Goal: Register for event/course

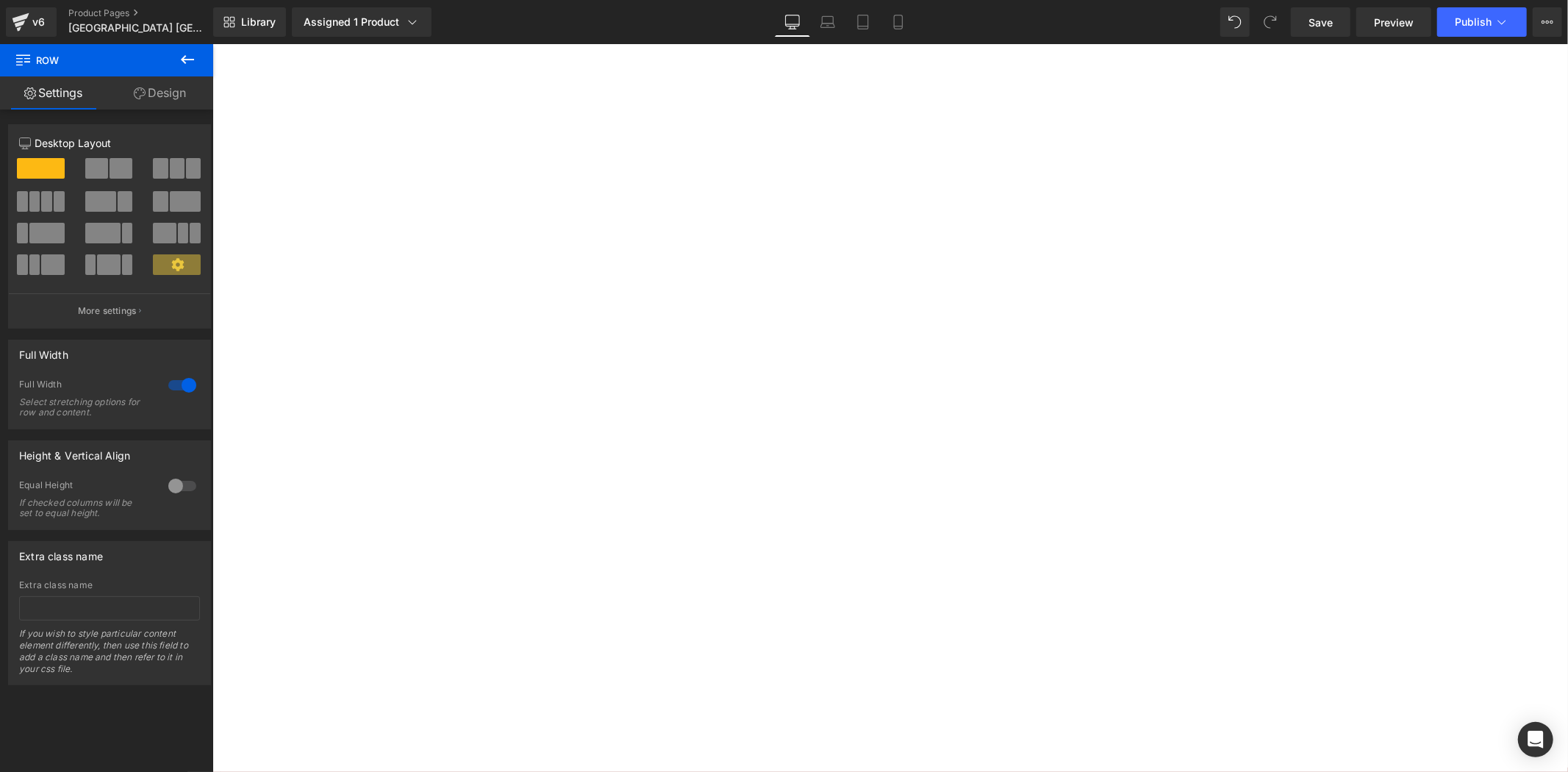
scroll to position [1525, 0]
click at [212, 43] on div "由北海道美唄市政府全力支持合辦 Heading 由日本北海道美唄市政府全力支持合辦，本次比賽入選作品將獲邀參與由GASCA及 日本北海道美唄市政府 聯合主辦之…" at bounding box center [212, 43] width 0 height 0
click at [212, 43] on p "頒獎典禮將於[GEOGRAPHIC_DATA]著名的[GEOGRAPHIC_DATA] 舉行，由政府代表親自頒獎，在皚皚白雪間綻放藝術的光芒。" at bounding box center [212, 43] width 0 height 0
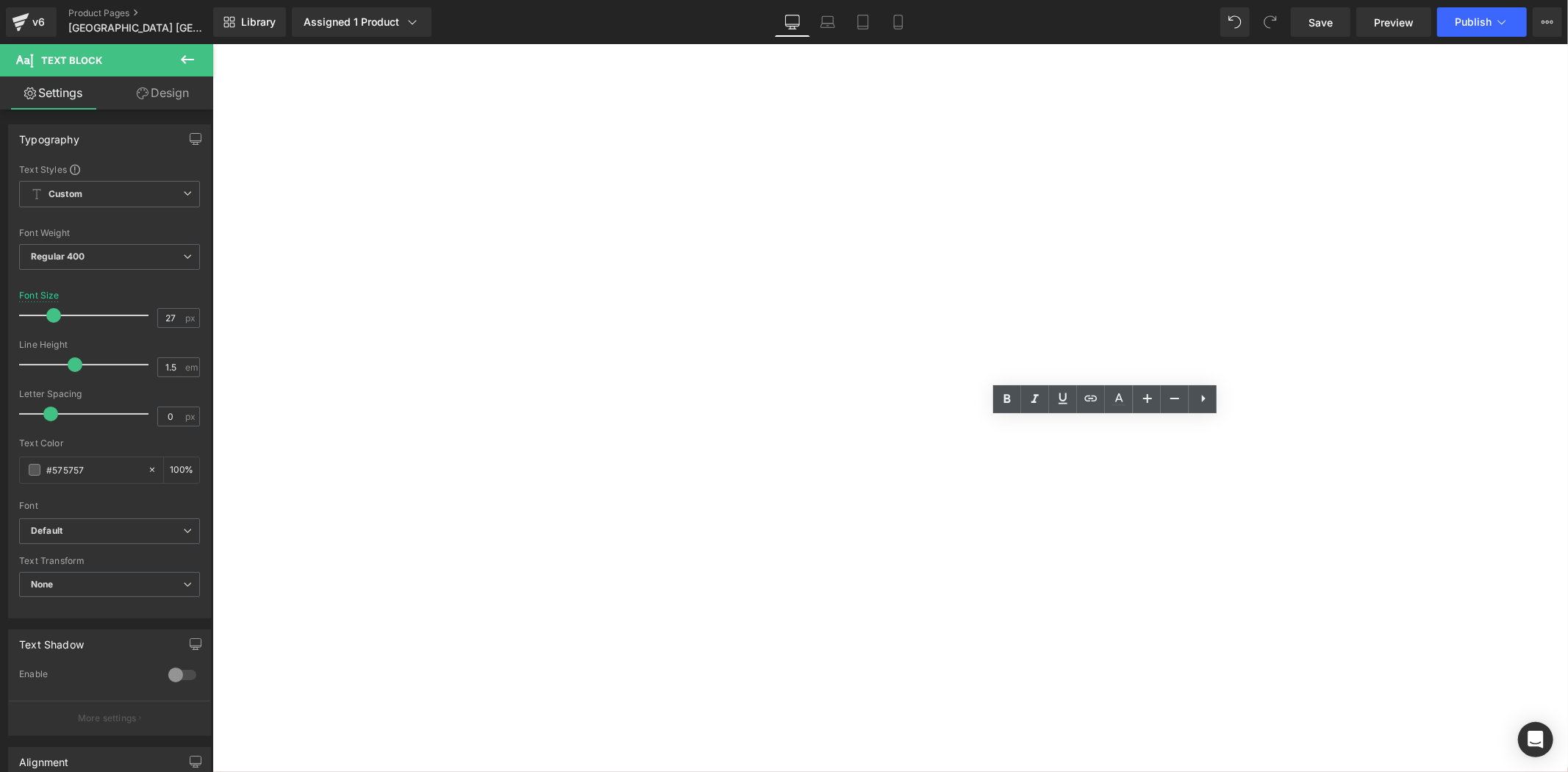
click at [212, 43] on p "頒獎典禮將於[GEOGRAPHIC_DATA]著名的[GEOGRAPHIC_DATA] 舉行，由政府代表親自頒獎，在皚皚白雪間綻放藝術的光芒。" at bounding box center [212, 43] width 0 height 0
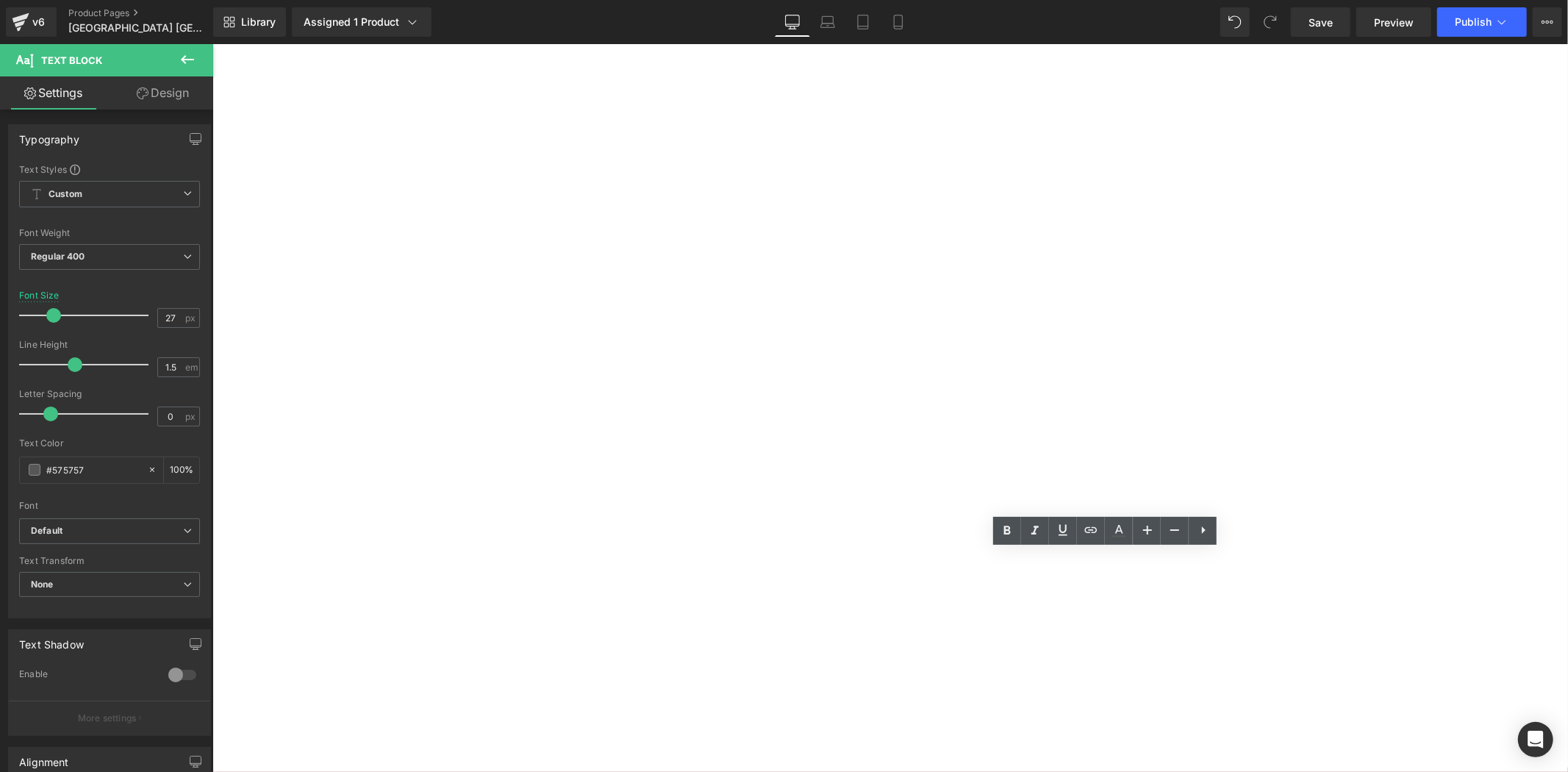
scroll to position [1525, 0]
drag, startPoint x: 1408, startPoint y: 390, endPoint x: 1412, endPoint y: 408, distance: 18.4
click at [212, 43] on div "由北海道美唄市政府全力支持合辦 Heading 由日本北海道美唄市政府全力支持合辦，本次比賽入選作品將獲邀參與由GASCA及 日本北海道美唄市政府 聯合主辦之…" at bounding box center [212, 43] width 0 height 0
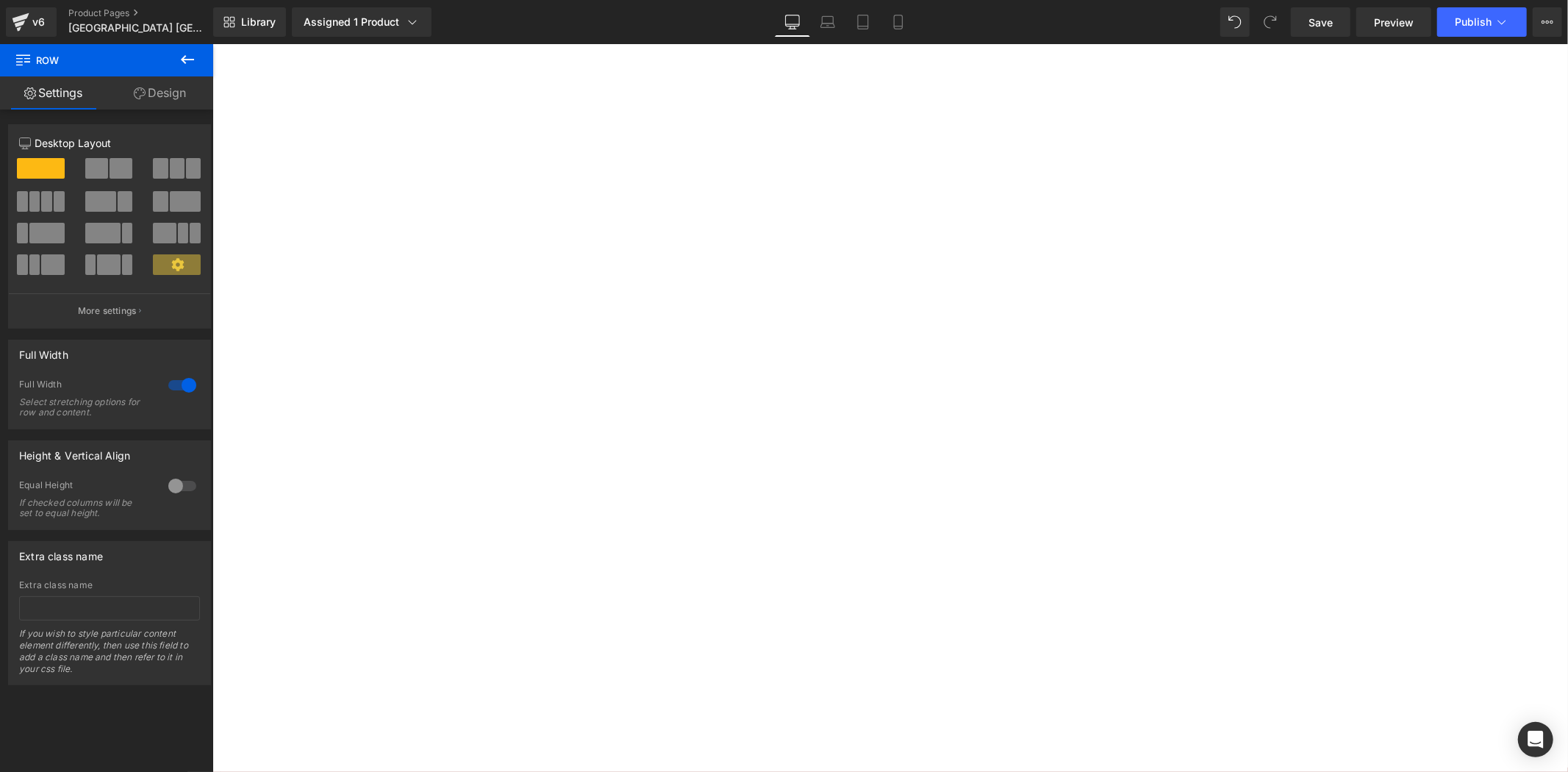
scroll to position [1715, 0]
drag, startPoint x: 1044, startPoint y: 406, endPoint x: 1006, endPoint y: 405, distance: 38.0
click at [212, 43] on h4 "得獎者將獲邀親美唄市參與盛大的頒獎典禮" at bounding box center [212, 43] width 0 height 0
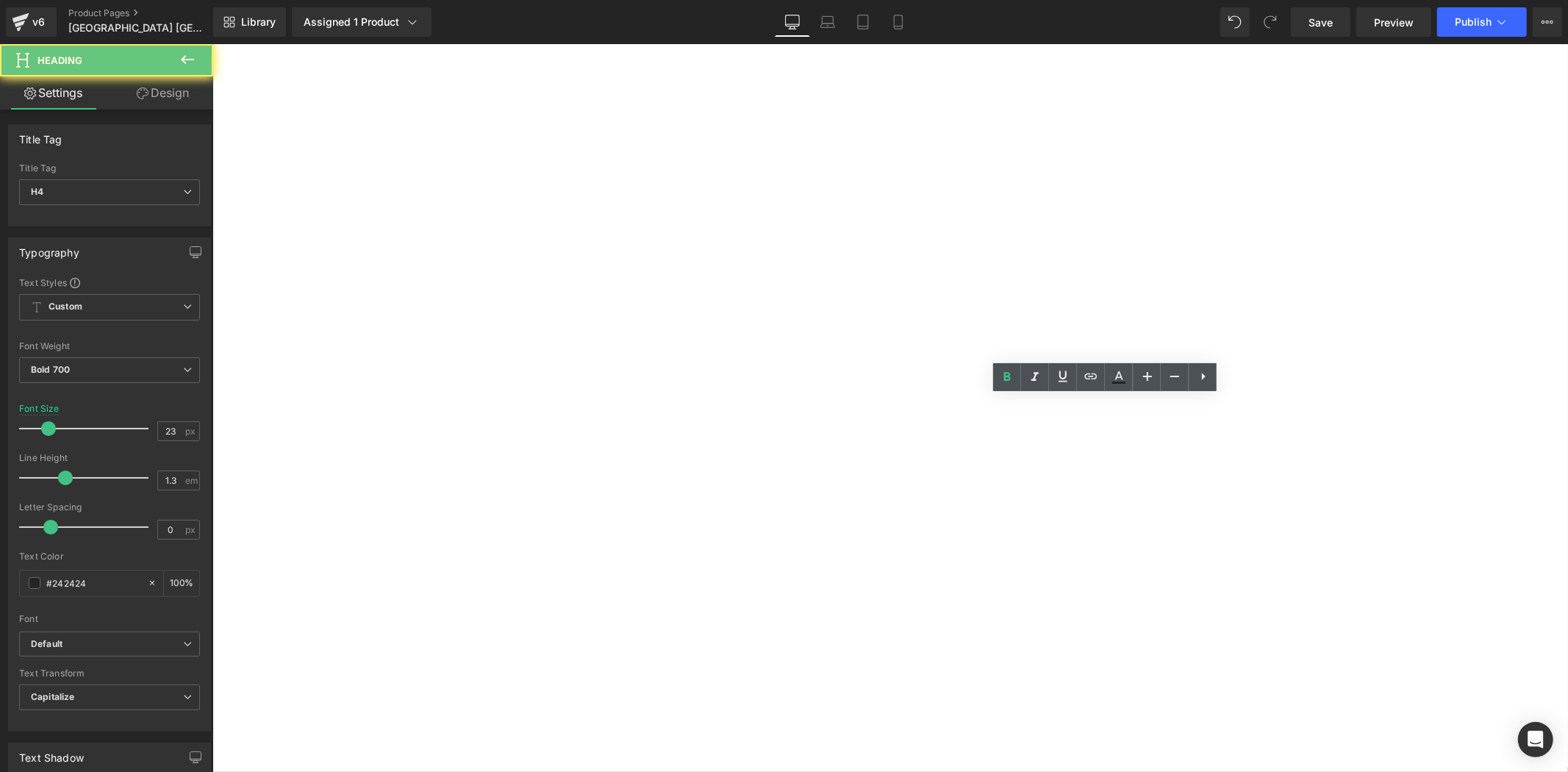
click at [212, 43] on h4 "得獎者將獲邀親美唄市參與盛大的頒獎典禮" at bounding box center [212, 43] width 0 height 0
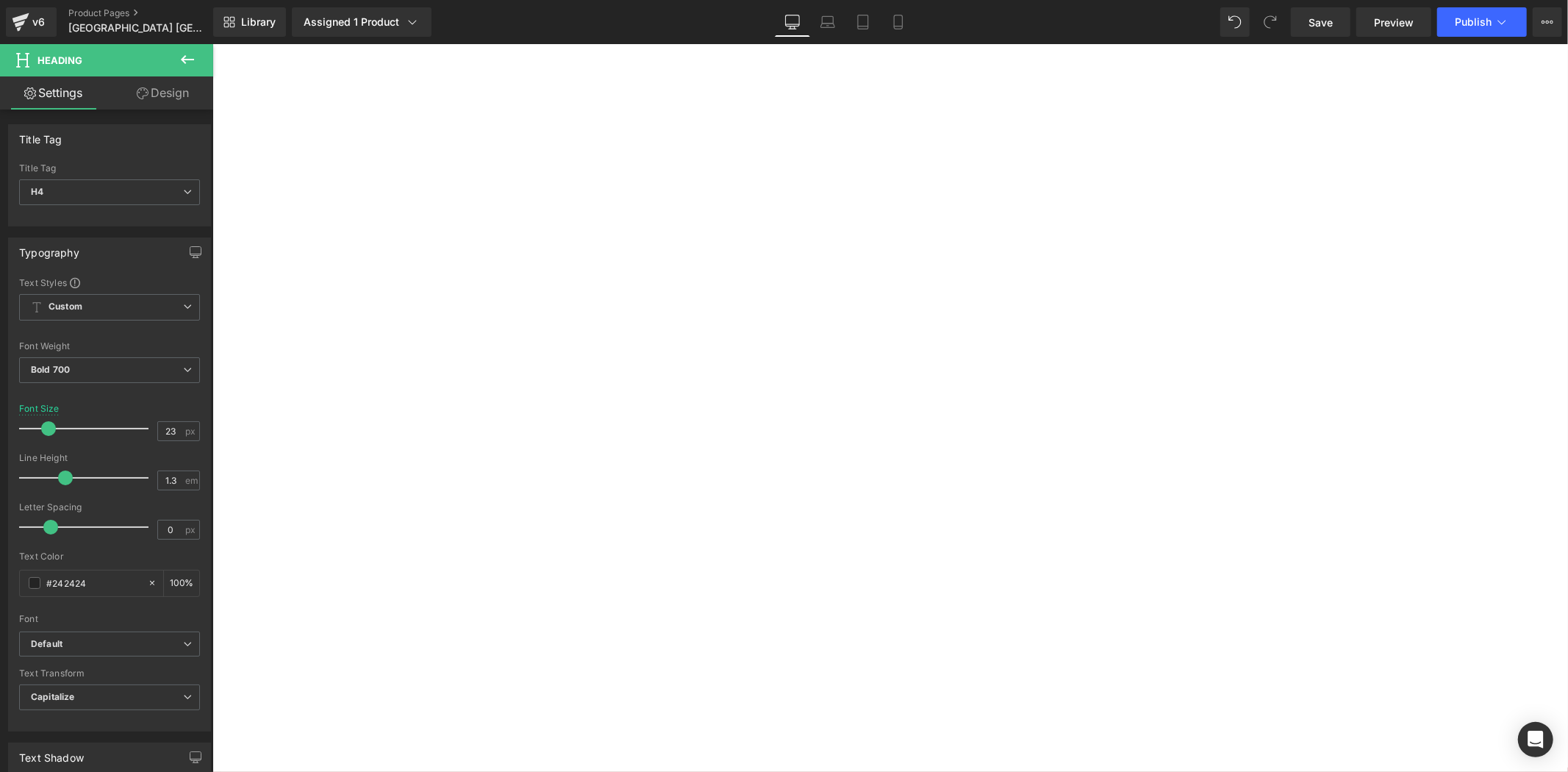
click at [212, 43] on div "由北海道美唄市政府全力支持合辦 Heading 由日本北海道美唄市政府全力支持合辦，本次比賽入選作品將獲邀參與由GASCA及 日本北海道美唄市政府 聯合主辦之…" at bounding box center [212, 43] width 0 height 0
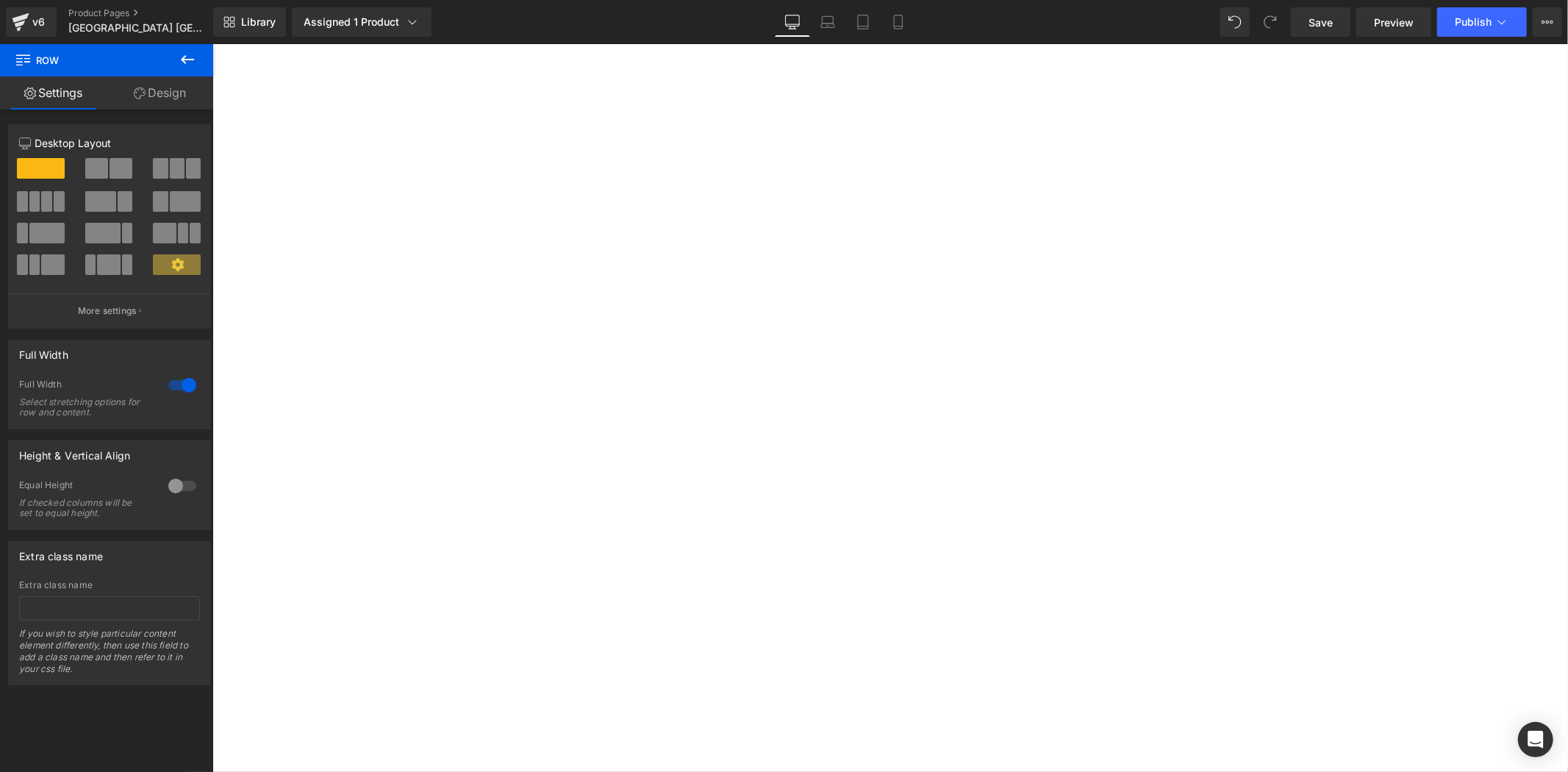
scroll to position [2097, 0]
drag, startPoint x: 601, startPoint y: 450, endPoint x: 609, endPoint y: 457, distance: 10.6
click at [212, 43] on div at bounding box center [212, 43] width 0 height 0
click at [212, 43] on strong "✅由北海道[GEOGRAPHIC_DATA]頒發的國際參展證書" at bounding box center [212, 43] width 0 height 0
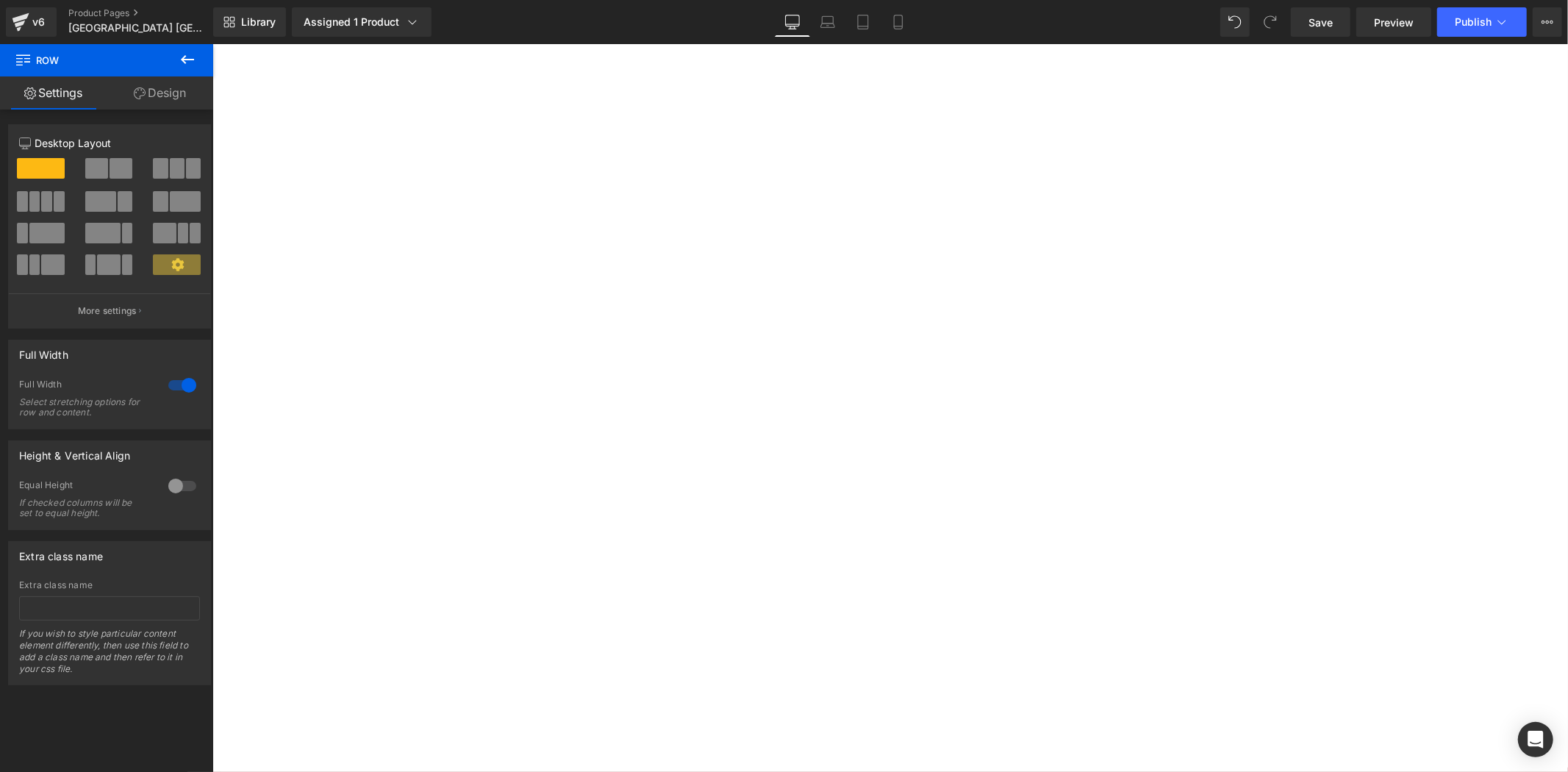
click at [212, 43] on strong "✅由北海道[GEOGRAPHIC_DATA]頒發的國際參展證書" at bounding box center [212, 43] width 0 height 0
click at [212, 43] on h3 "✅作品收錄於北海道美唄市美術比賽展覽官方畫冊" at bounding box center [212, 43] width 0 height 0
click at [212, 43] on strong "✅作品收錄於北海道美唄市美術比賽展覽官方畫冊" at bounding box center [212, 43] width 0 height 0
click at [212, 43] on strong "✅由北海道[GEOGRAPHIC_DATA]頒發的國際參展證書" at bounding box center [212, 43] width 0 height 0
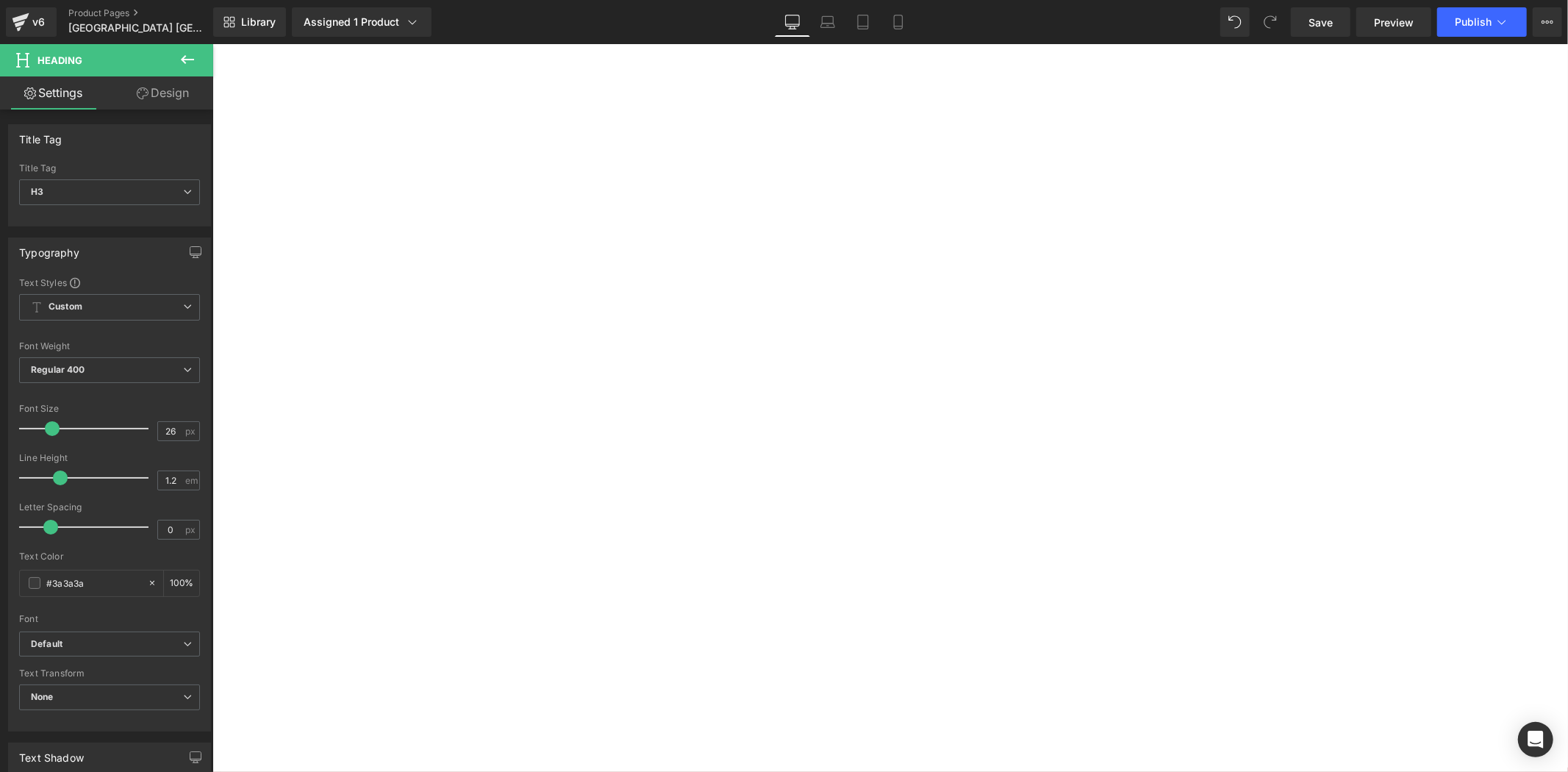
scroll to position [1143, 0]
click at [239, 23] on link "Library" at bounding box center [249, 21] width 73 height 29
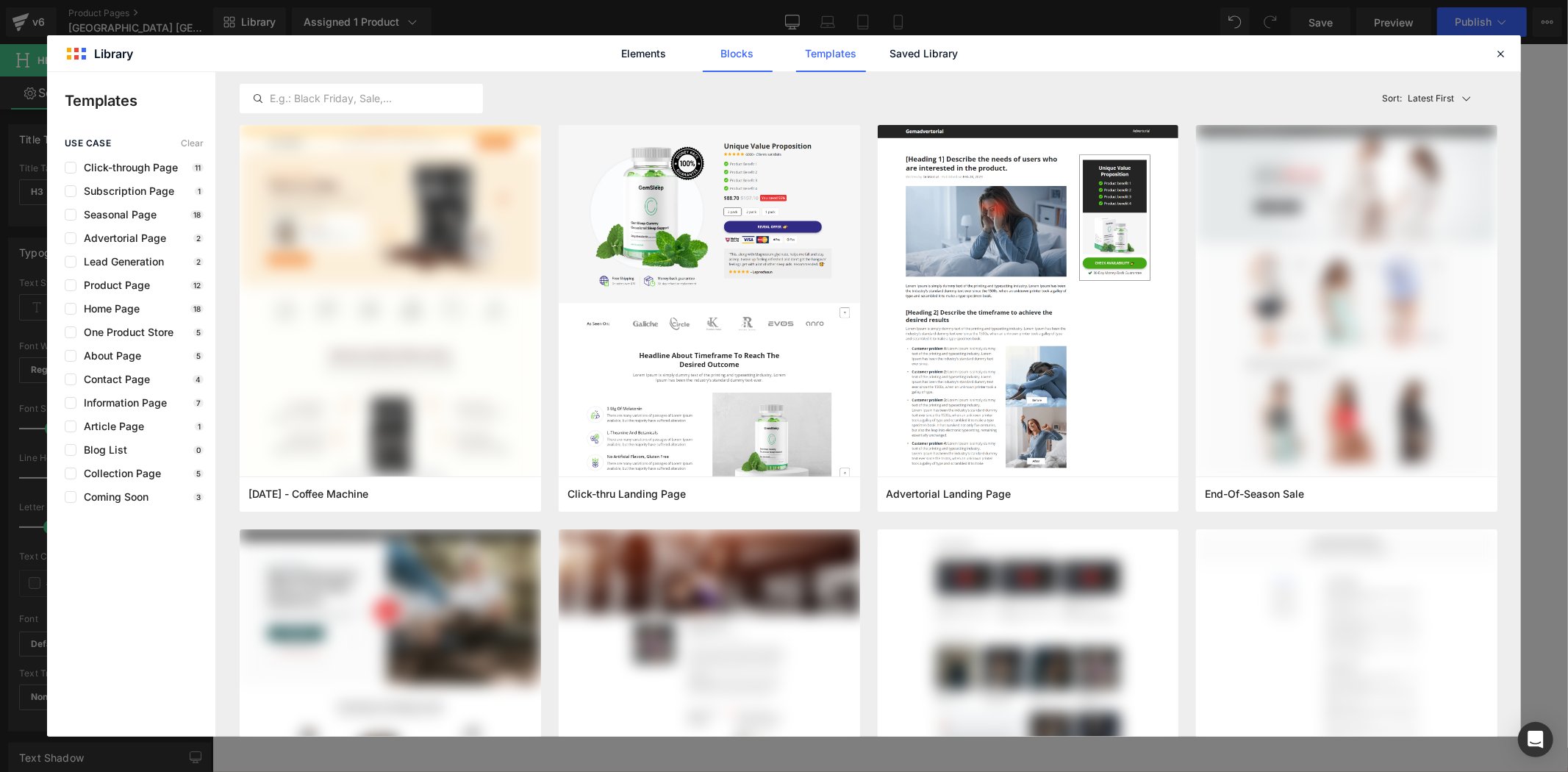
click at [889, 56] on link "Blocks" at bounding box center [924, 54] width 70 height 37
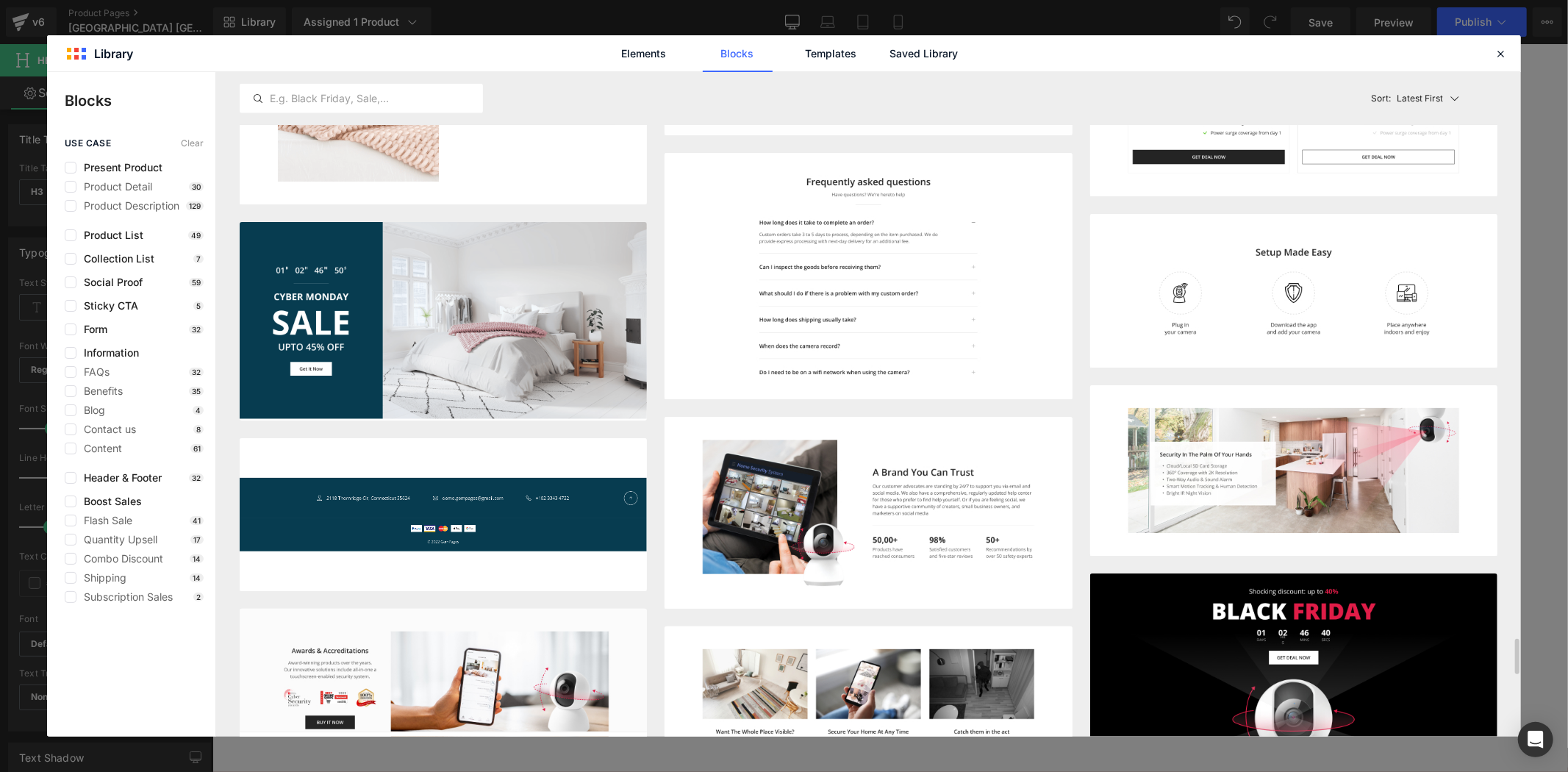
scroll to position [10986, 0]
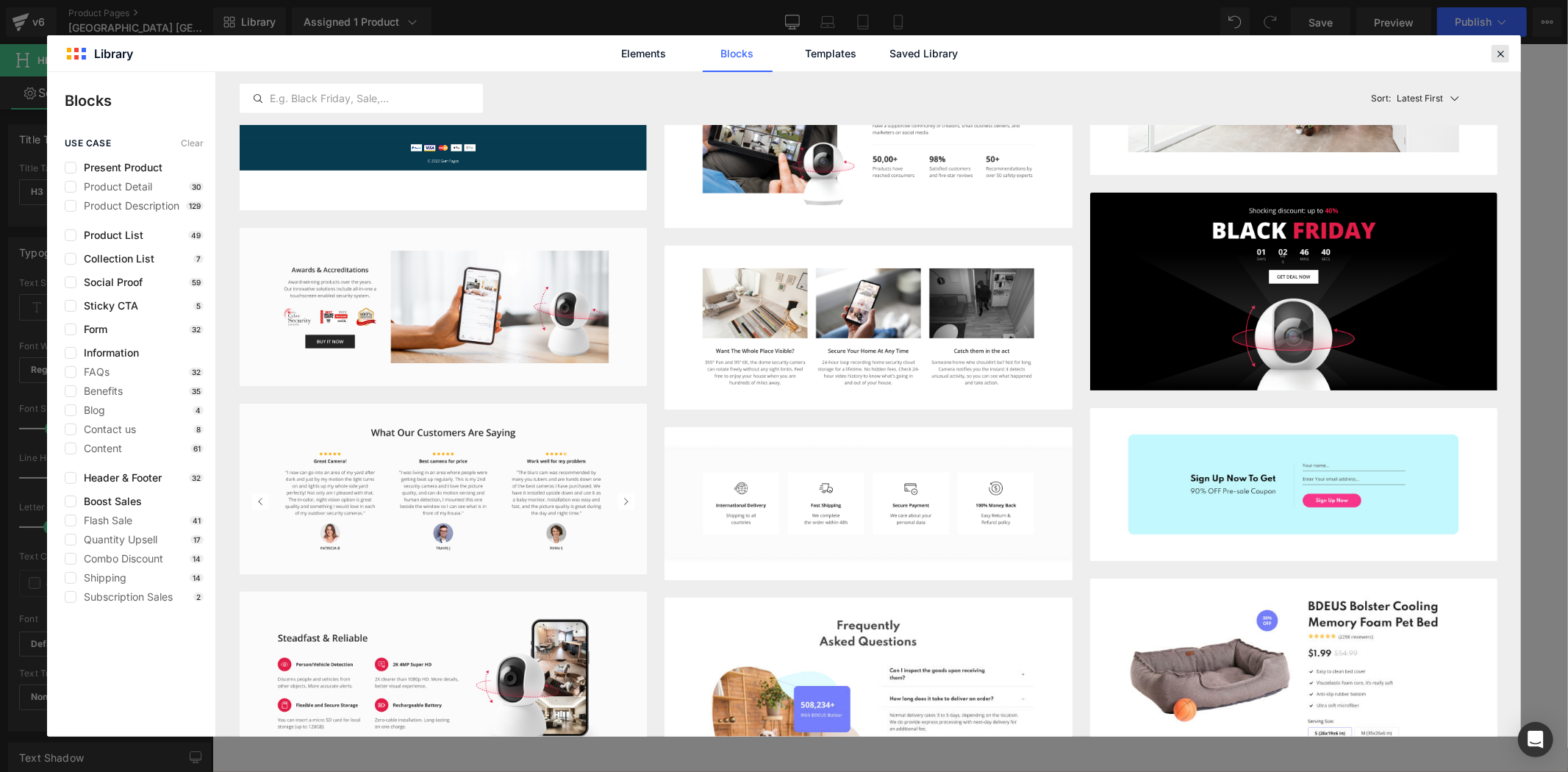
click at [1501, 56] on icon at bounding box center [1500, 53] width 13 height 13
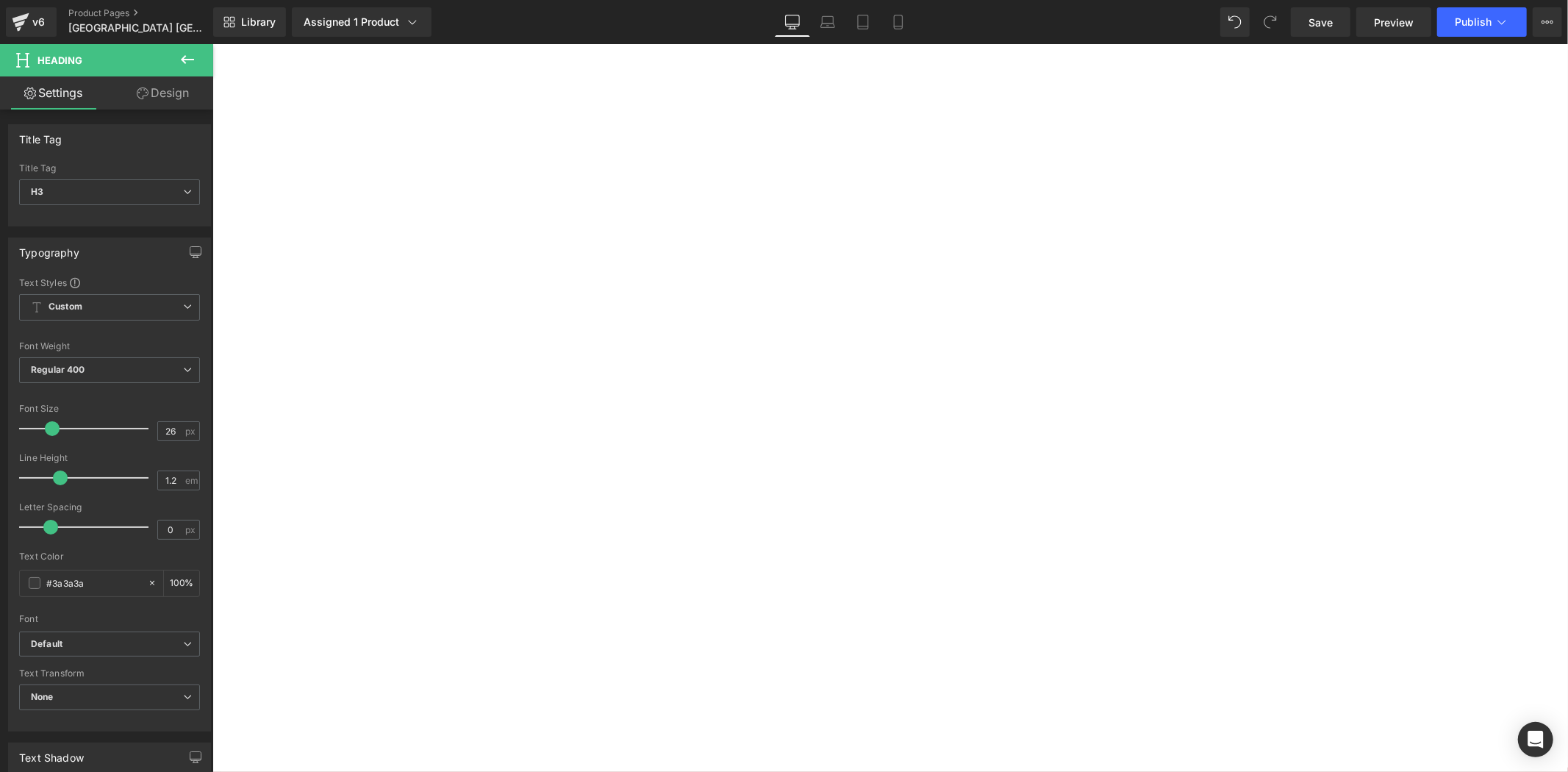
scroll to position [1525, 0]
click at [212, 43] on div "由北海道美唄市政府全力支持合辦 Heading 由日本北海道美唄市政府全力支持合辦，本次比賽入選作品將獲邀參與由GASCA及 日本北海道美唄市政府 聯合主辦之…" at bounding box center [212, 43] width 0 height 0
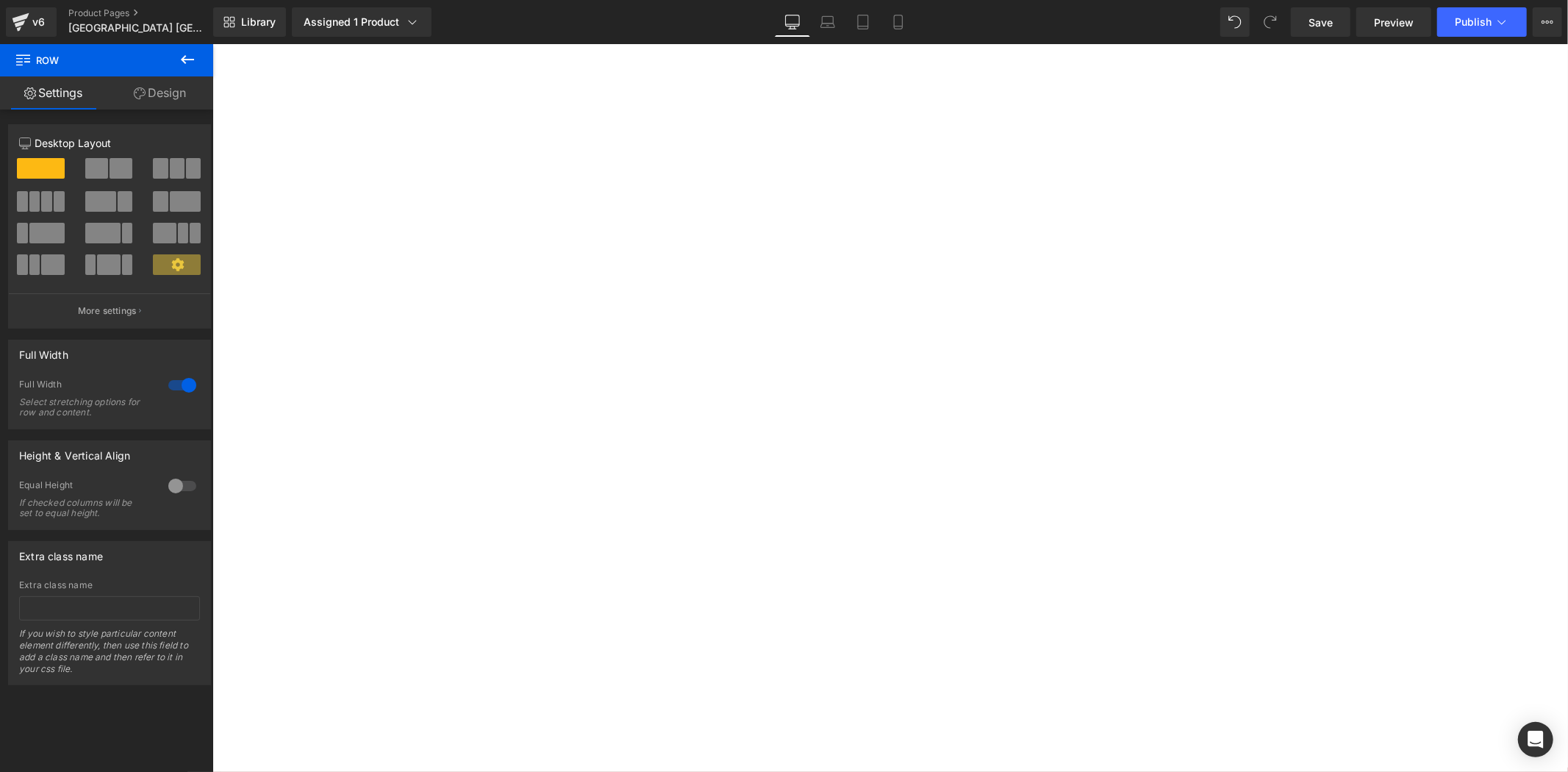
scroll to position [1715, 0]
click at [212, 43] on p at bounding box center [212, 43] width 0 height 0
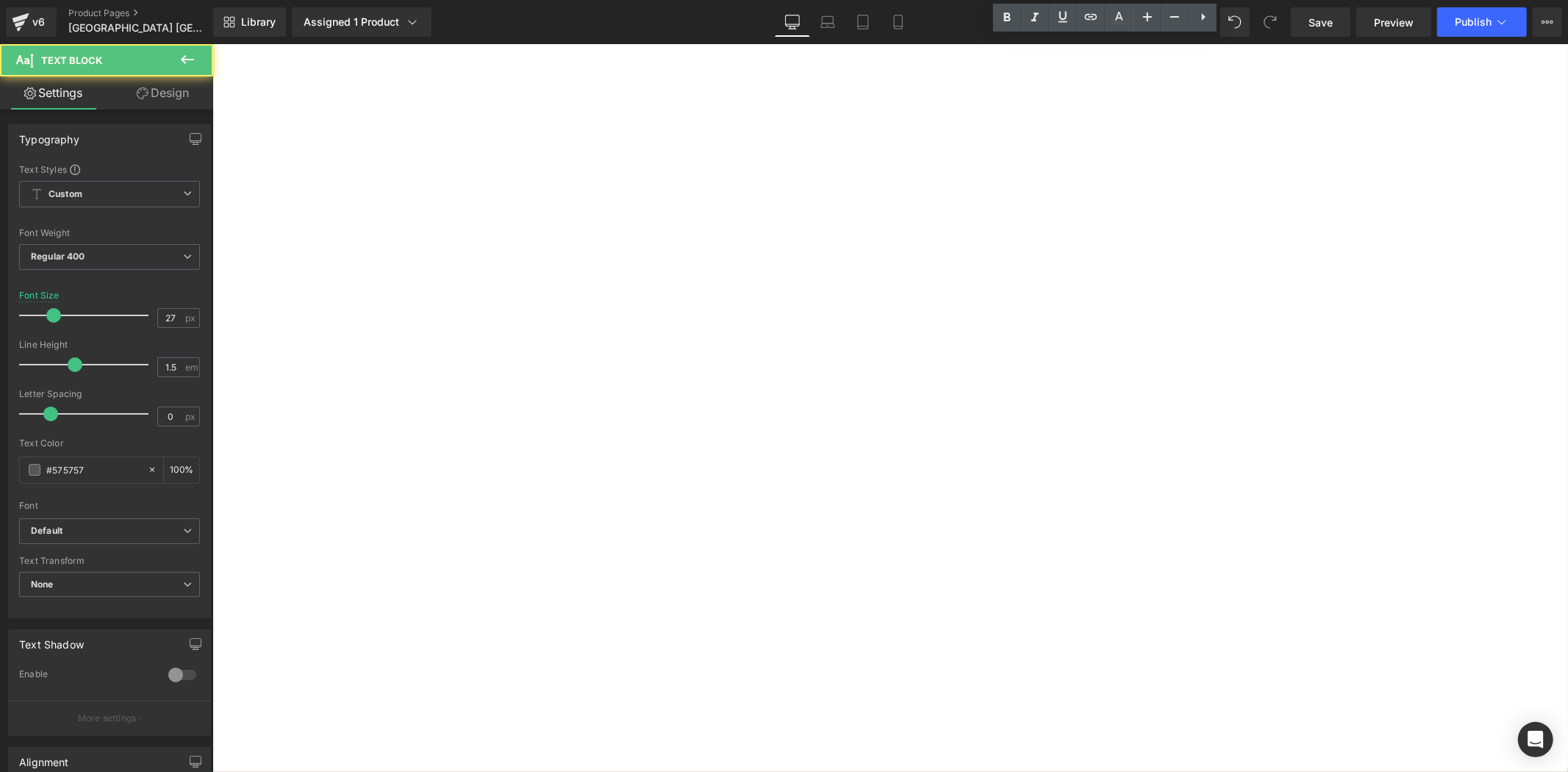
click at [212, 43] on div "由北海道美唄市政府全力支持合辦 Heading 由日本北海道美唄市政府全力支持合辦，本次比賽入選作品將獲邀參與由GASCA及 日本北海道美唄市政府 聯合主辦之…" at bounding box center [212, 43] width 0 height 0
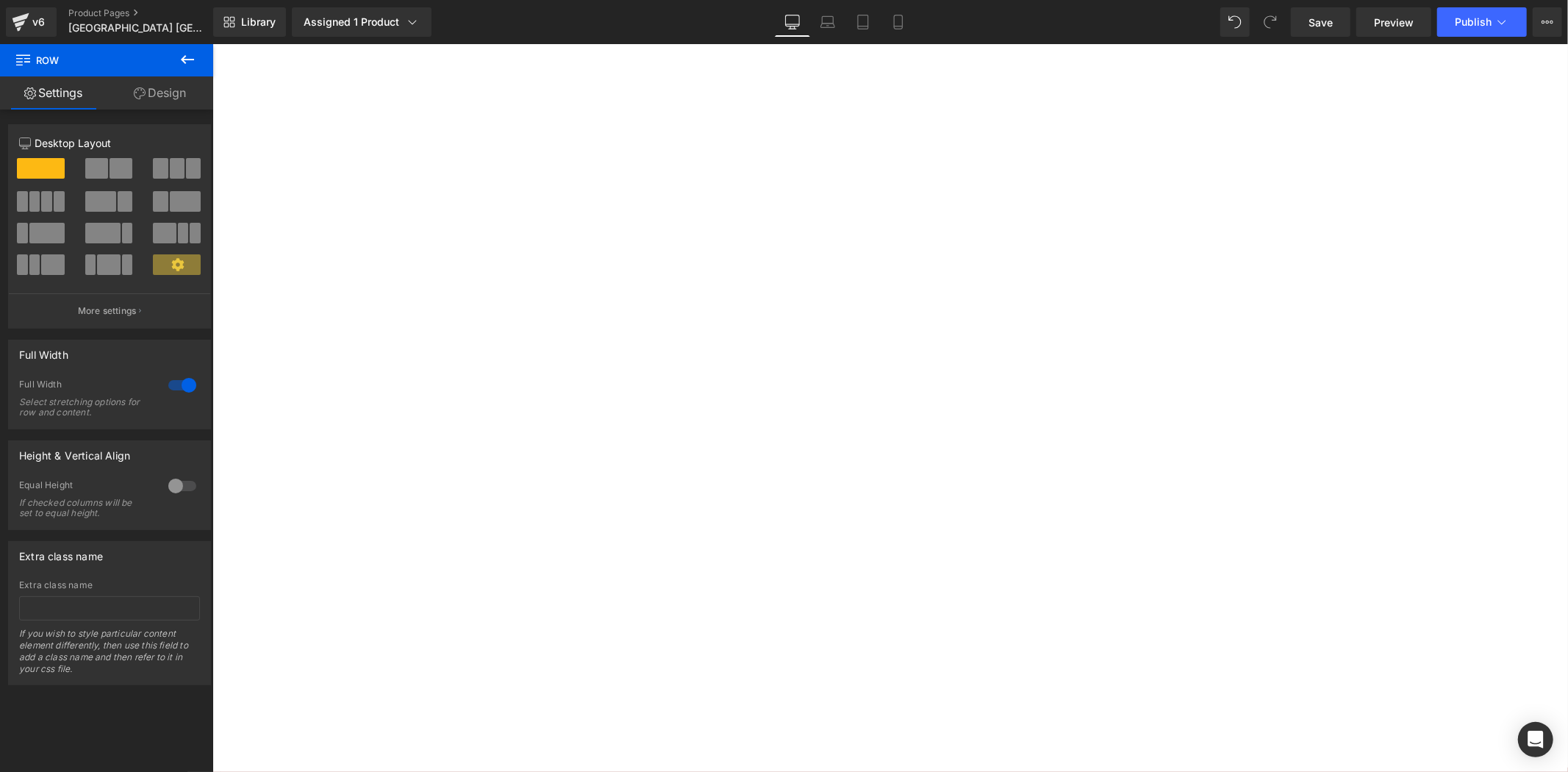
scroll to position [2097, 0]
drag, startPoint x: 525, startPoint y: 445, endPoint x: 487, endPoint y: 467, distance: 43.9
click at [212, 43] on div "參展者將獲得 : Heading" at bounding box center [212, 43] width 0 height 0
click at [212, 43] on div "✅由北海道[GEOGRAPHIC_DATA]頒發的國際參展證書 Heading" at bounding box center [212, 43] width 0 height 0
click at [212, 43] on div "✅由[PERSON_NAME]頒發的官方參賽證書 Heading" at bounding box center [212, 43] width 0 height 0
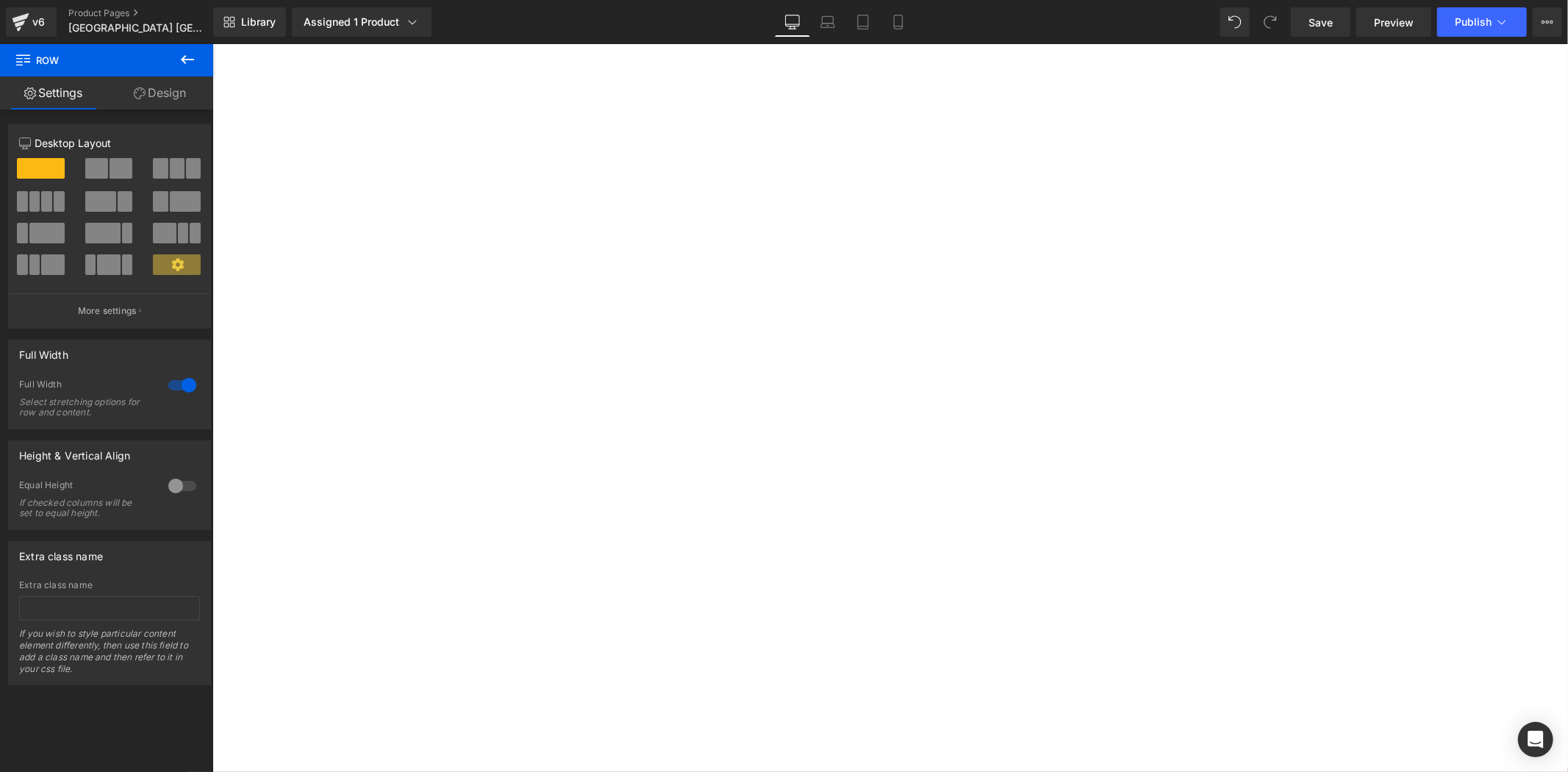
click at [212, 43] on div "由北海道美唄市政府全力支持合辦 Heading 由日本北海道美唄市政府全力支持合辦，本次比賽入選作品將獲邀參與由GASCA及 日本北海道美唄市政府 聯合主辦之…" at bounding box center [212, 43] width 0 height 0
